Goal: Check status

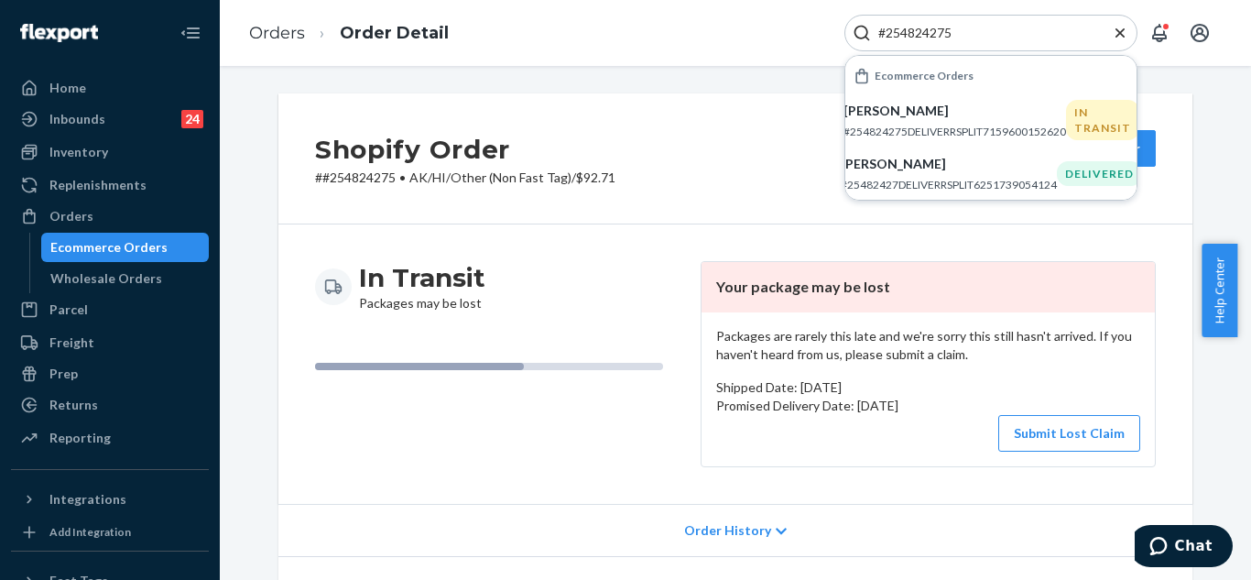
click at [868, 38] on div "#254824275" at bounding box center [990, 33] width 293 height 37
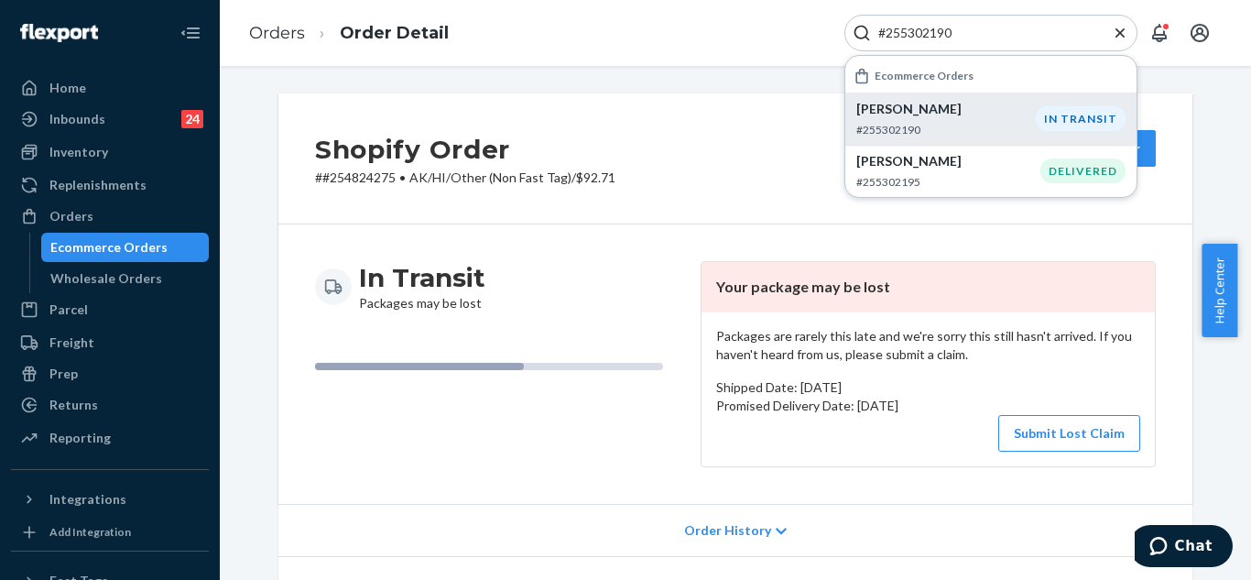
type input "#255302190"
click at [985, 132] on p "#255302190" at bounding box center [945, 130] width 179 height 16
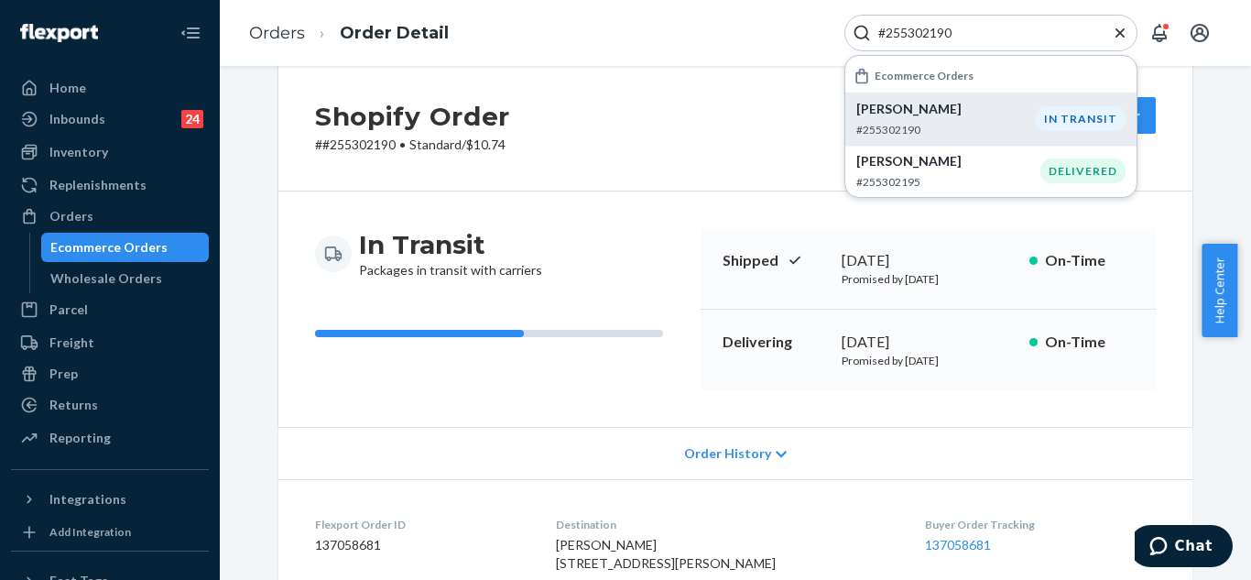
scroll to position [92, 0]
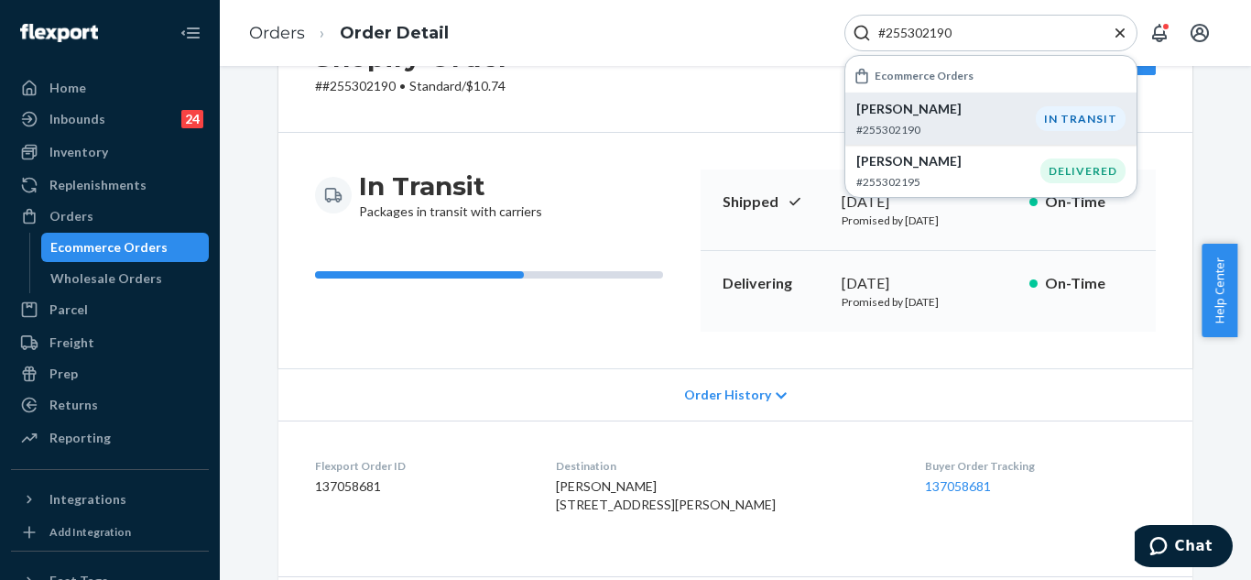
click at [743, 394] on span "Order History" at bounding box center [727, 394] width 87 height 18
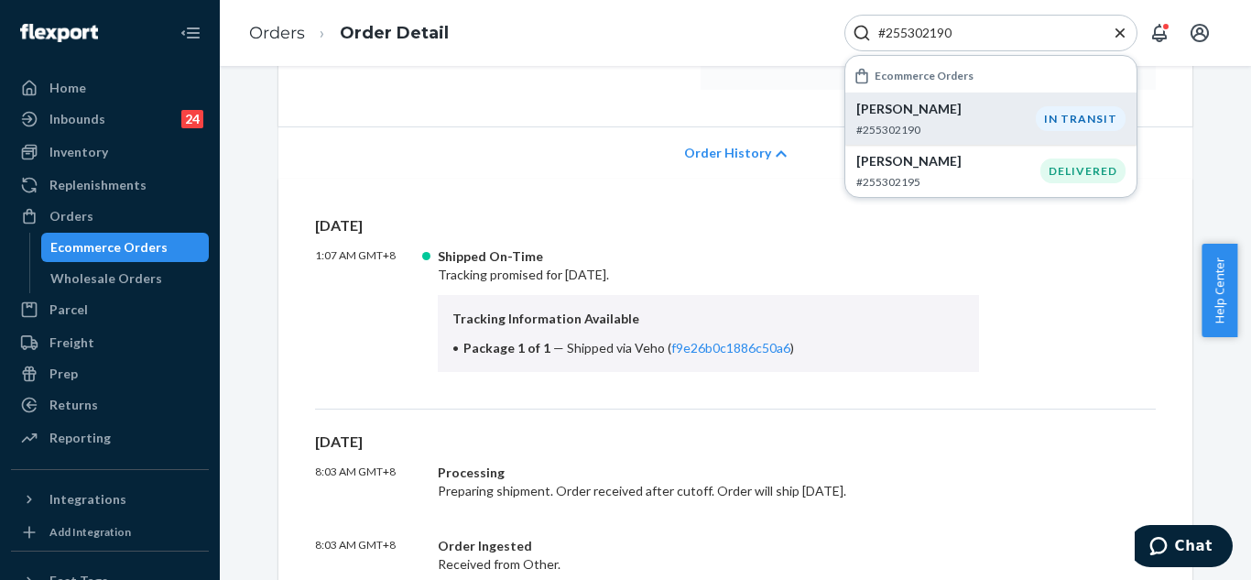
scroll to position [366, 0]
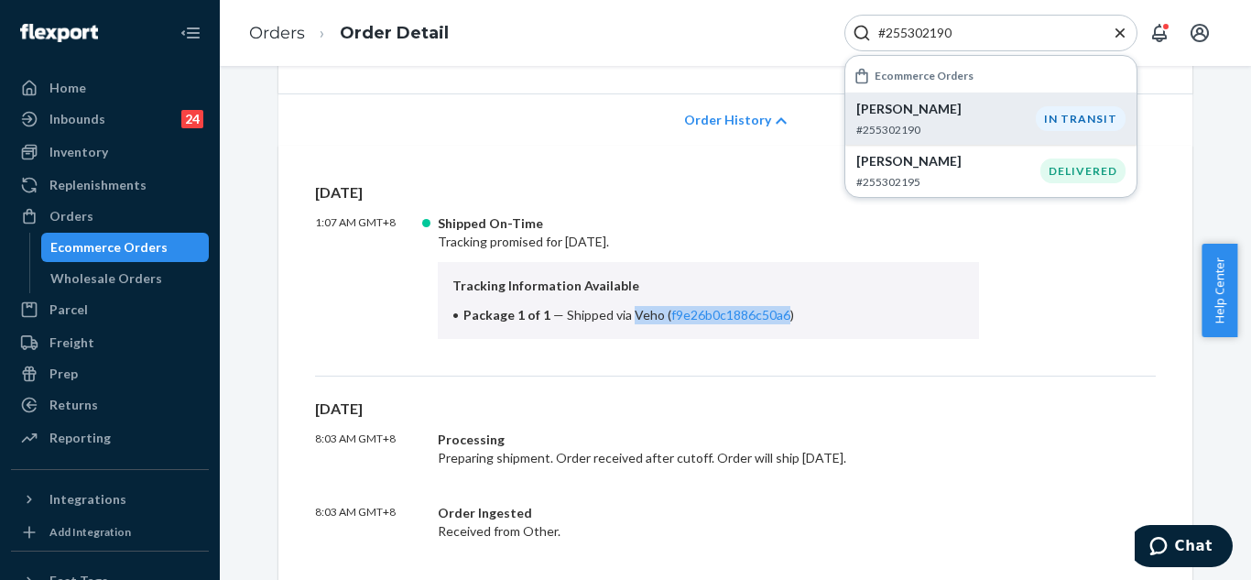
drag, startPoint x: 622, startPoint y: 314, endPoint x: 776, endPoint y: 316, distance: 154.7
click at [776, 316] on span "Shipped via Veho ( f9e26b0c1886c50a6 )" at bounding box center [680, 315] width 227 height 16
click at [779, 316] on li "Package 1 of 1 — Shipped via Veho ( f9e26b0c1886c50a6 )" at bounding box center [708, 315] width 512 height 18
drag, startPoint x: 617, startPoint y: 311, endPoint x: 800, endPoint y: 311, distance: 183.1
click at [800, 311] on li "Package 1 of 1 — Shipped via Veho ( f9e26b0c1886c50a6 )" at bounding box center [708, 315] width 512 height 18
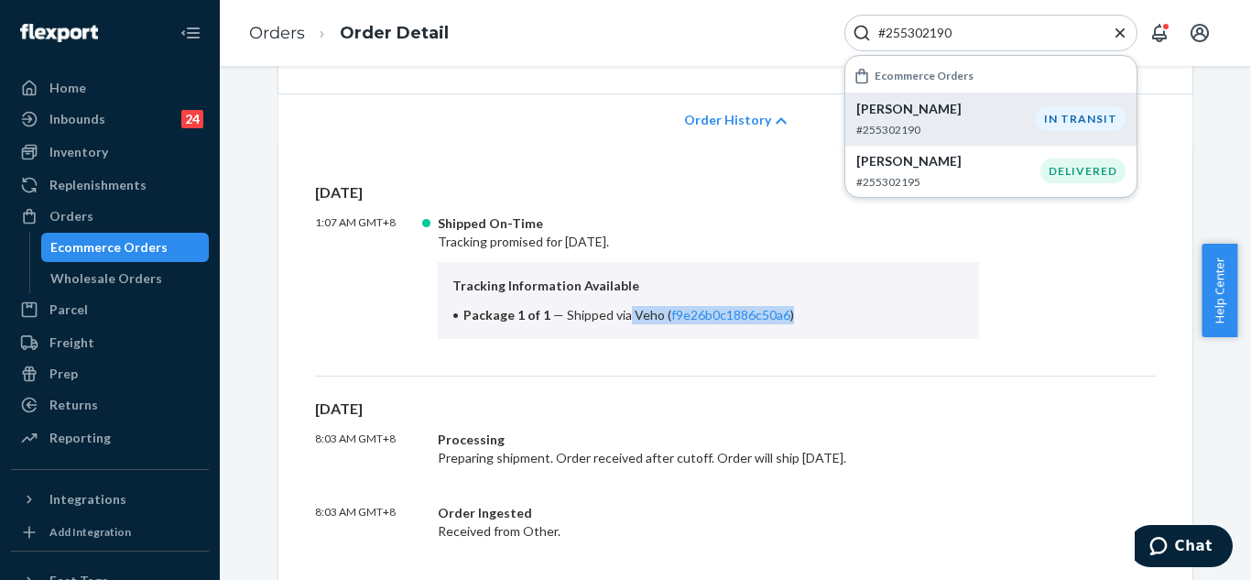
copy span "Veho ( f9e26b0c1886c50a6 )"
